Goal: Task Accomplishment & Management: Manage account settings

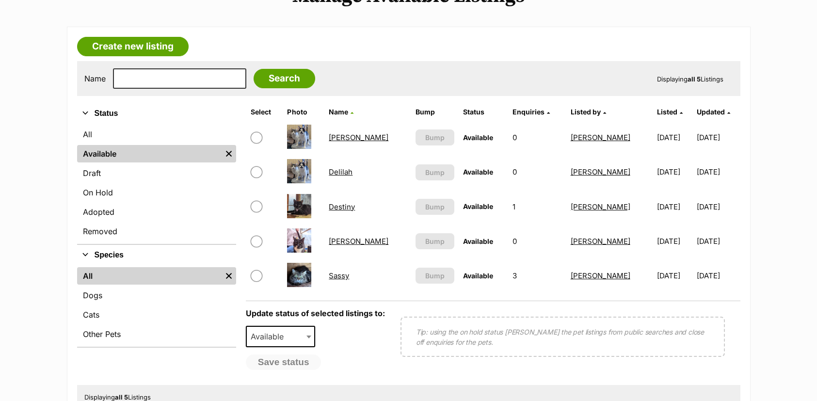
scroll to position [146, 0]
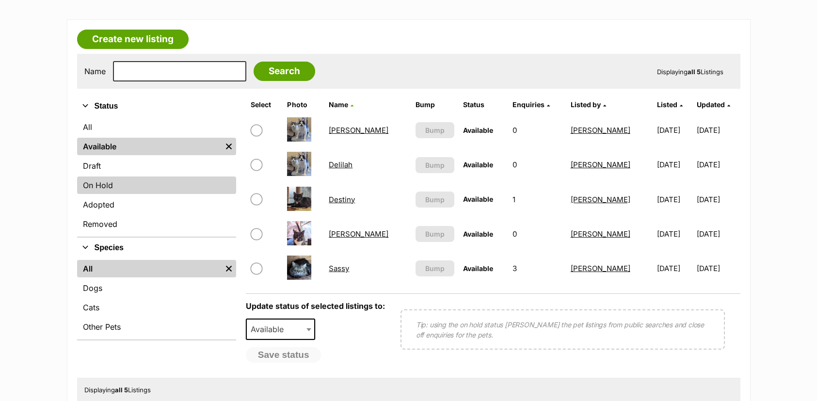
click at [97, 182] on link "On Hold" at bounding box center [156, 185] width 159 height 17
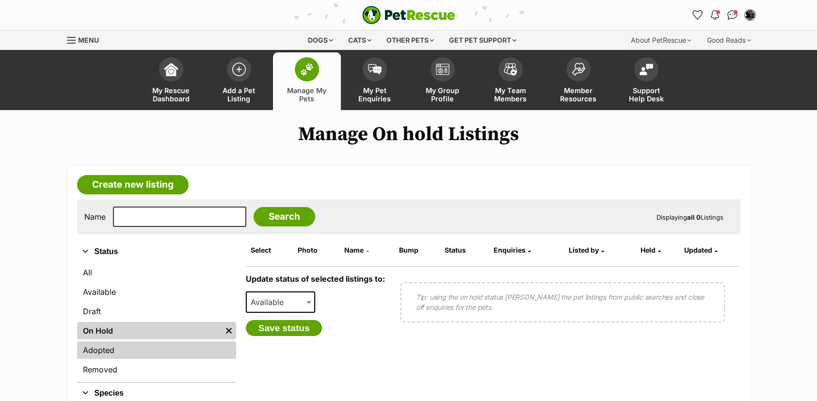
click at [98, 348] on link "Adopted" at bounding box center [156, 350] width 159 height 17
click at [107, 349] on link "Adopted" at bounding box center [156, 350] width 159 height 17
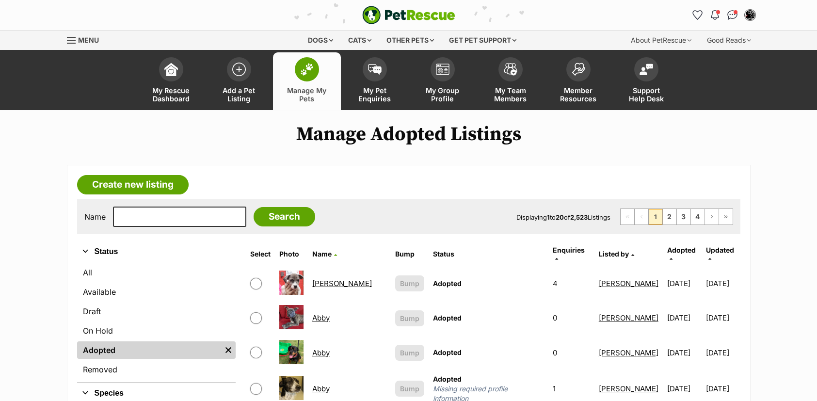
click at [671, 252] on span "Adopted" at bounding box center [682, 250] width 29 height 8
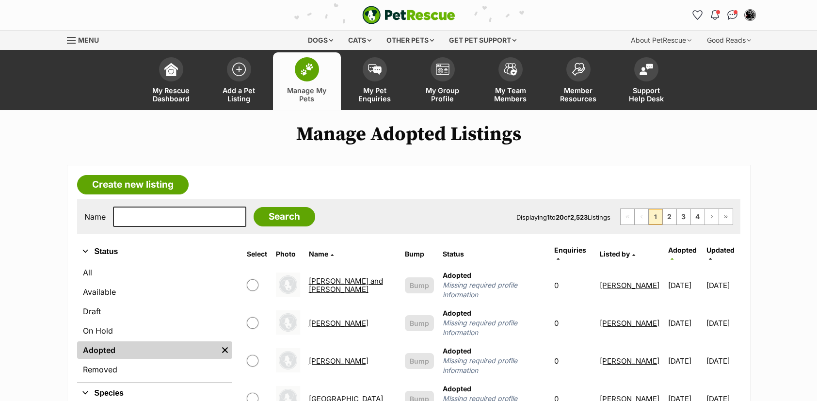
click at [676, 250] on span "Adopted" at bounding box center [683, 250] width 29 height 8
